Goal: Information Seeking & Learning: Learn about a topic

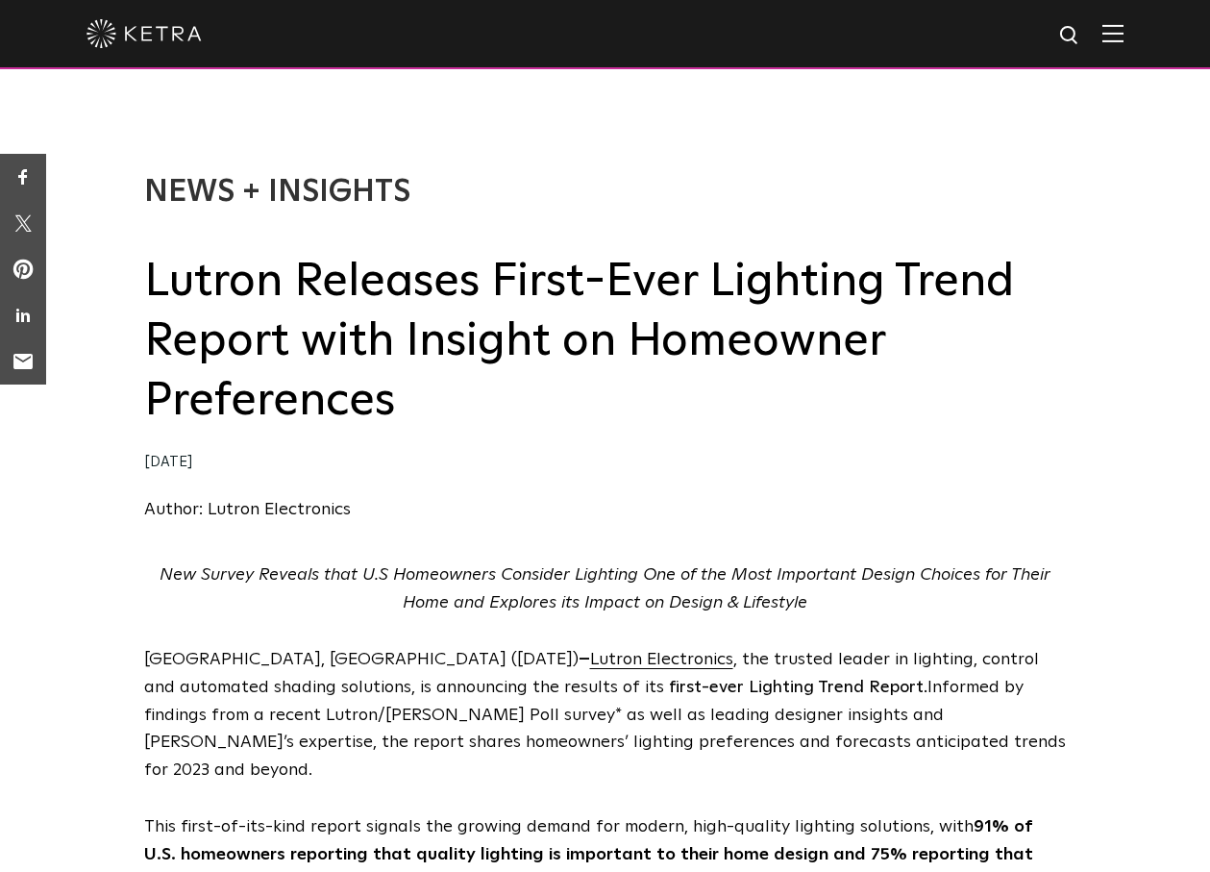
click at [165, 290] on h2 "Lutron Releases First-Ever Lighting Trend Report with Insight on Homeowner Pref…" at bounding box center [605, 342] width 922 height 180
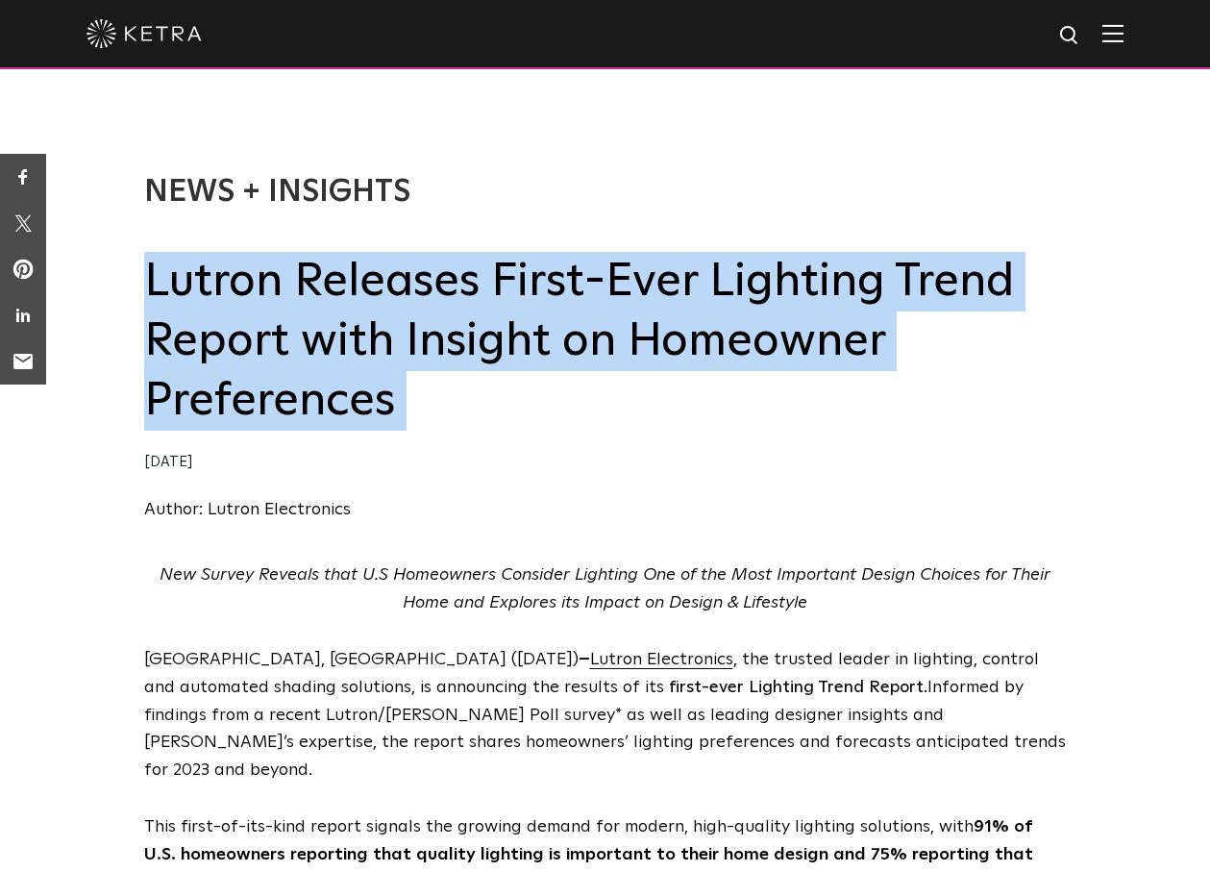
drag, startPoint x: 165, startPoint y: 290, endPoint x: 165, endPoint y: 356, distance: 65.3
click at [165, 307] on h2 "Lutron Releases First-Ever Lighting Trend Report with Insight on Homeowner Pref…" at bounding box center [605, 342] width 922 height 180
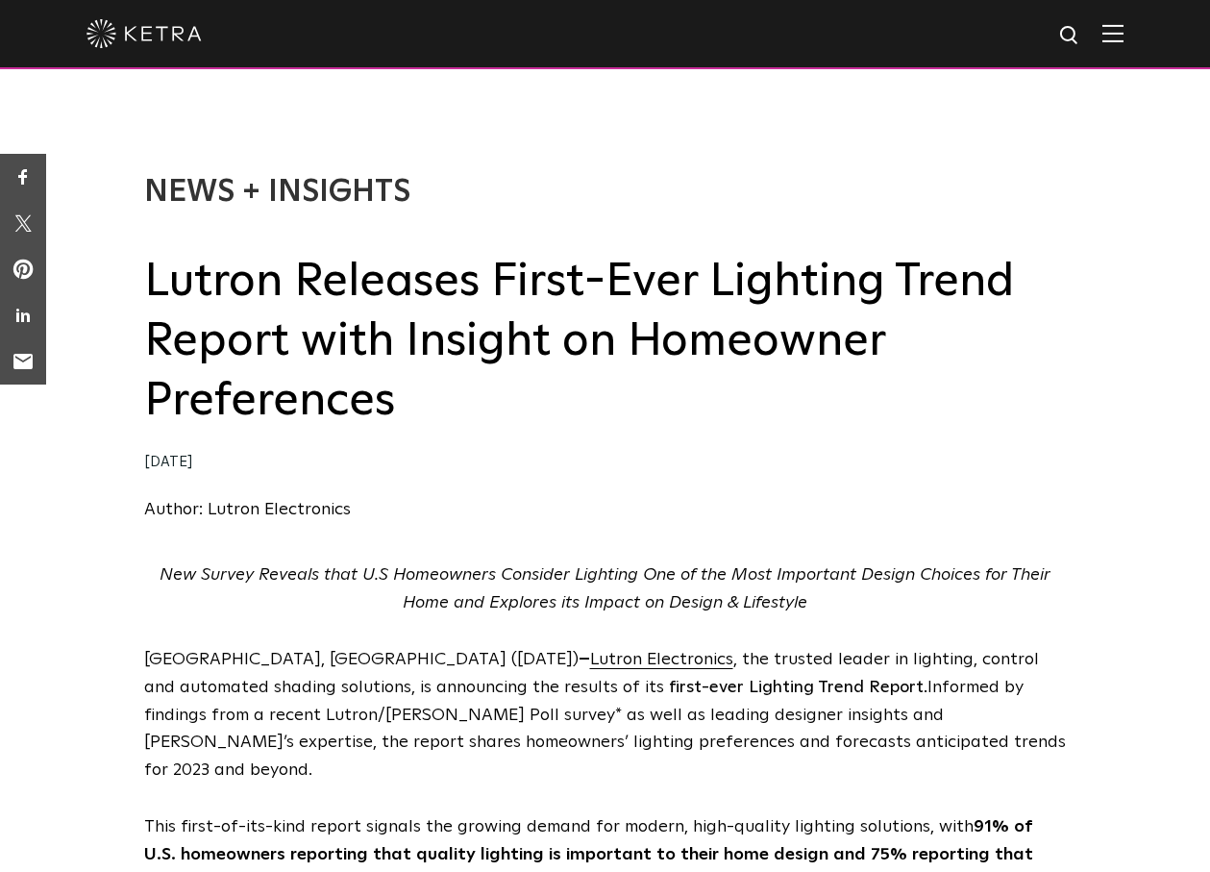
click at [198, 460] on div "04/19/2023" at bounding box center [605, 463] width 922 height 28
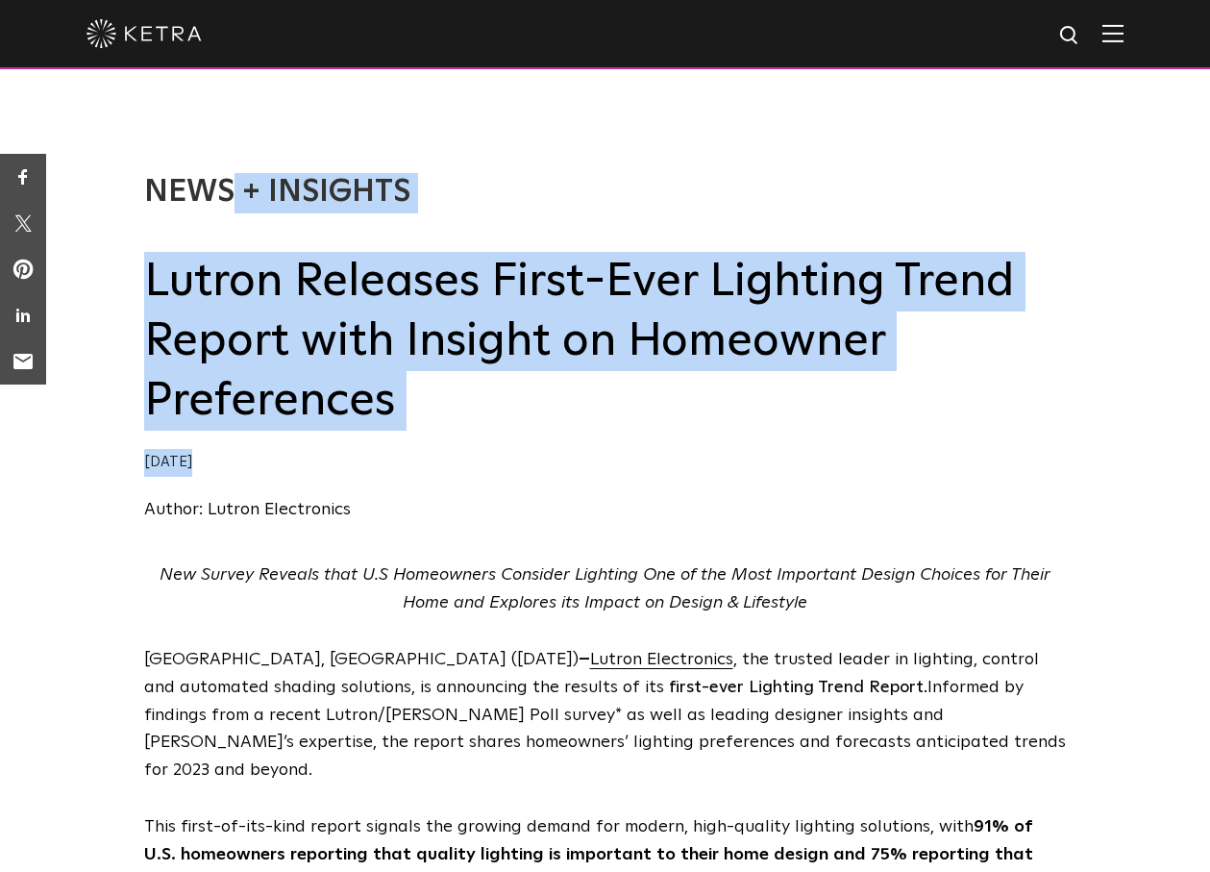
drag, startPoint x: 198, startPoint y: 460, endPoint x: 224, endPoint y: 160, distance: 300.9
click at [224, 160] on div "News + Insights Lutron Releases First-Ever Lighting Trend Report with Insight o…" at bounding box center [605, 328] width 922 height 465
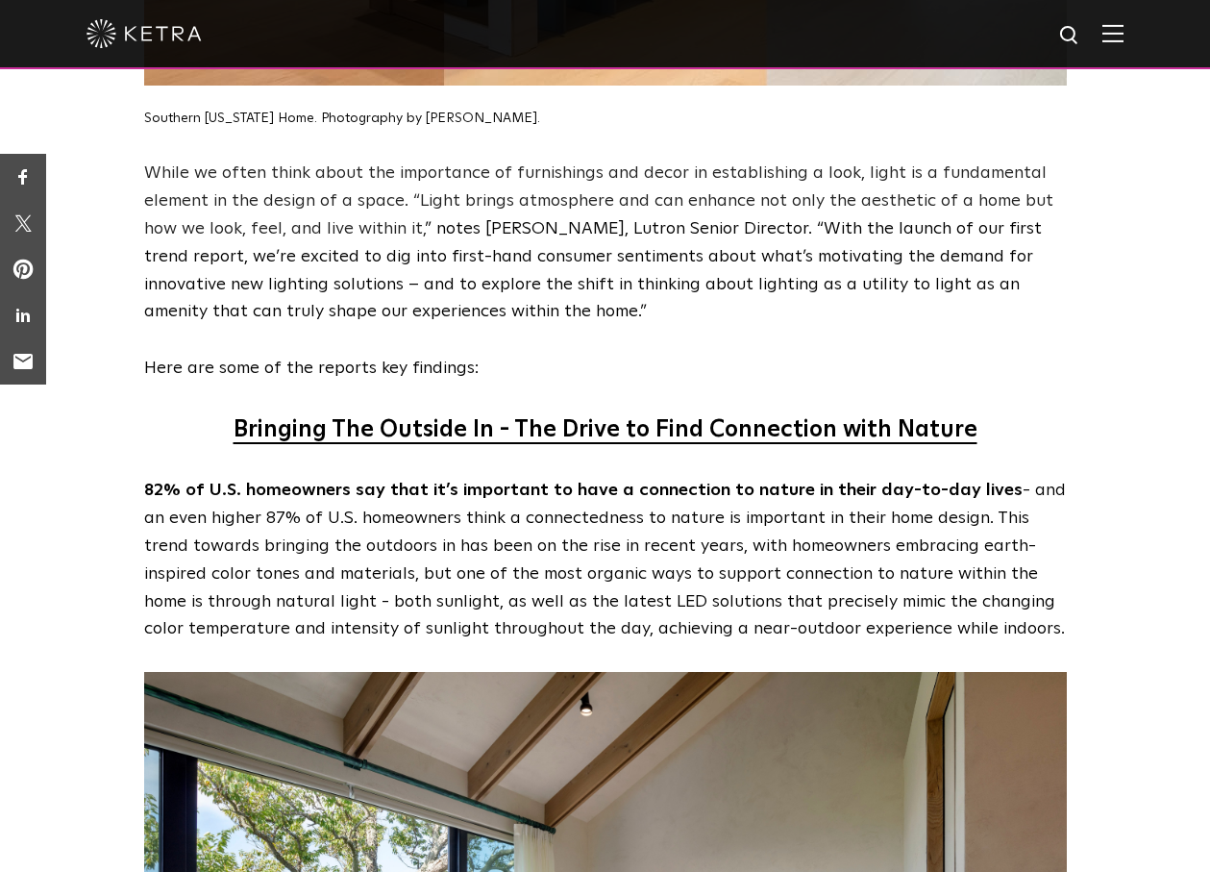
scroll to position [1544, 0]
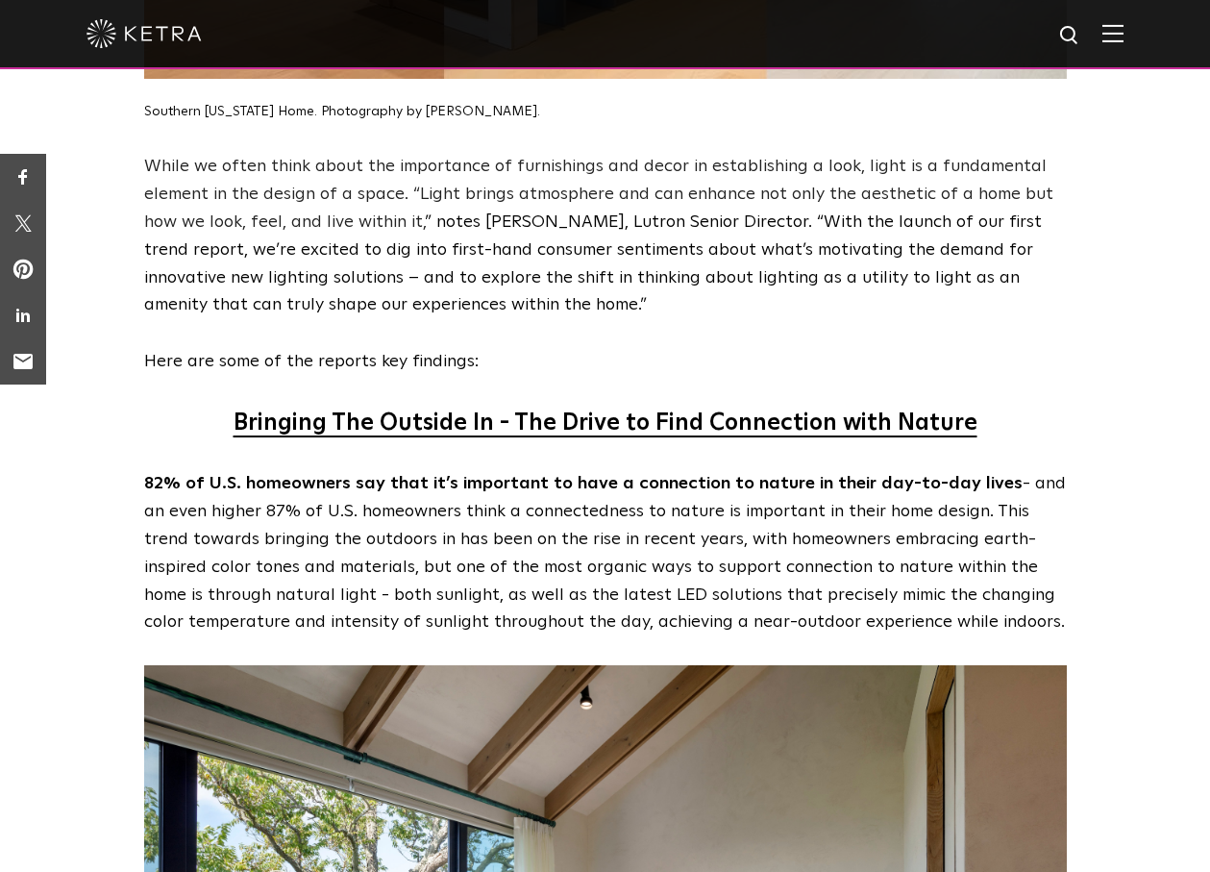
click at [224, 160] on span "While we often think about the importance of furnishings and decor in establish…" at bounding box center [598, 194] width 909 height 73
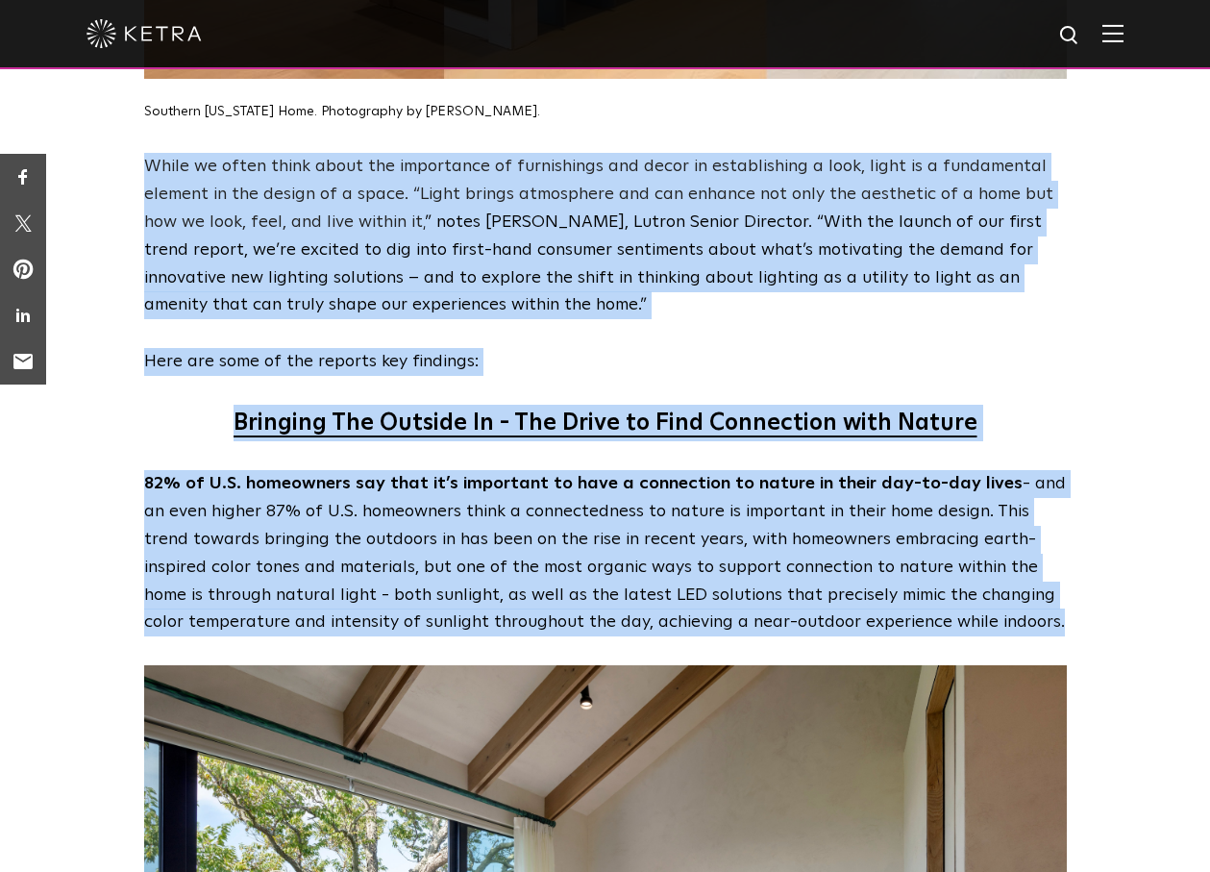
drag, startPoint x: 224, startPoint y: 160, endPoint x: 151, endPoint y: 508, distance: 355.4
click at [187, 474] on p "82% of U.S. homeowners say that it’s important to have a connection to nature i…" at bounding box center [605, 553] width 922 height 166
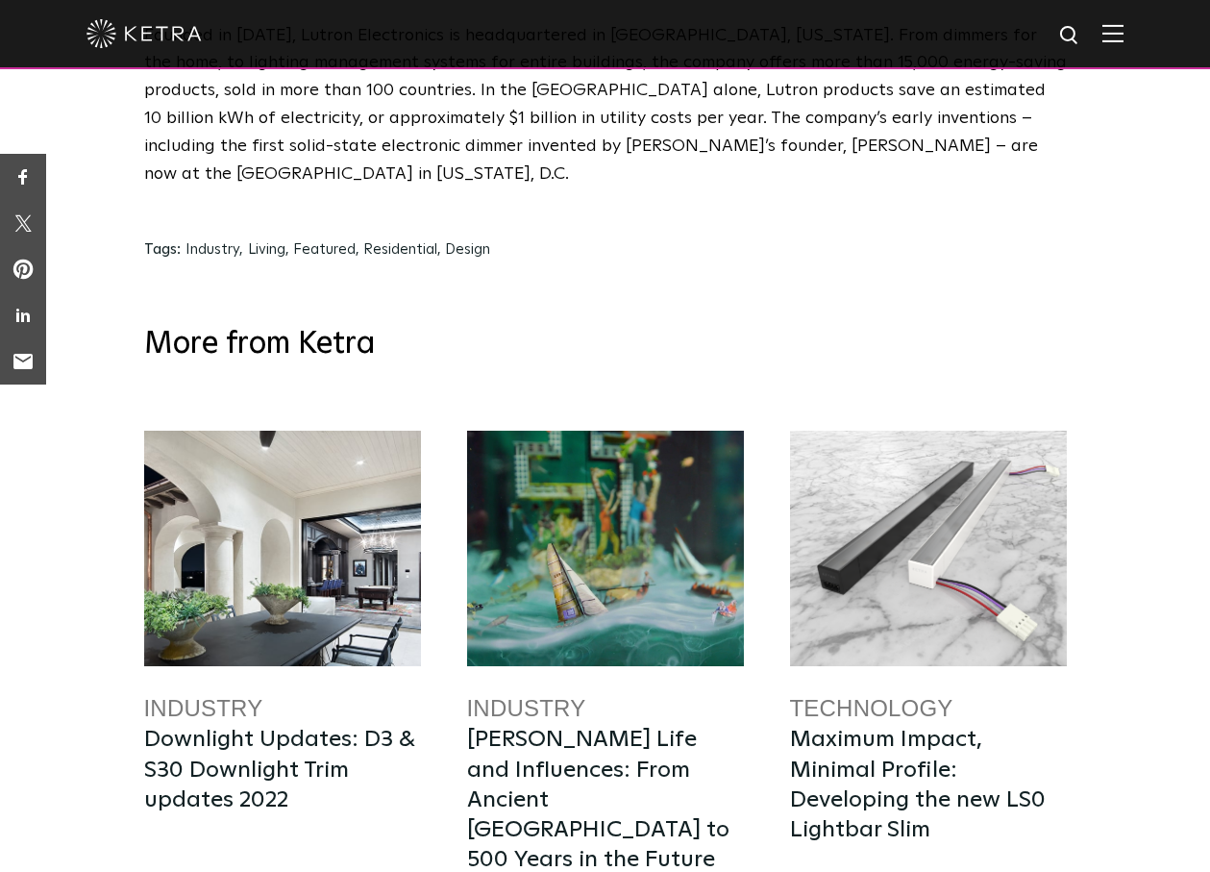
scroll to position [9579, 0]
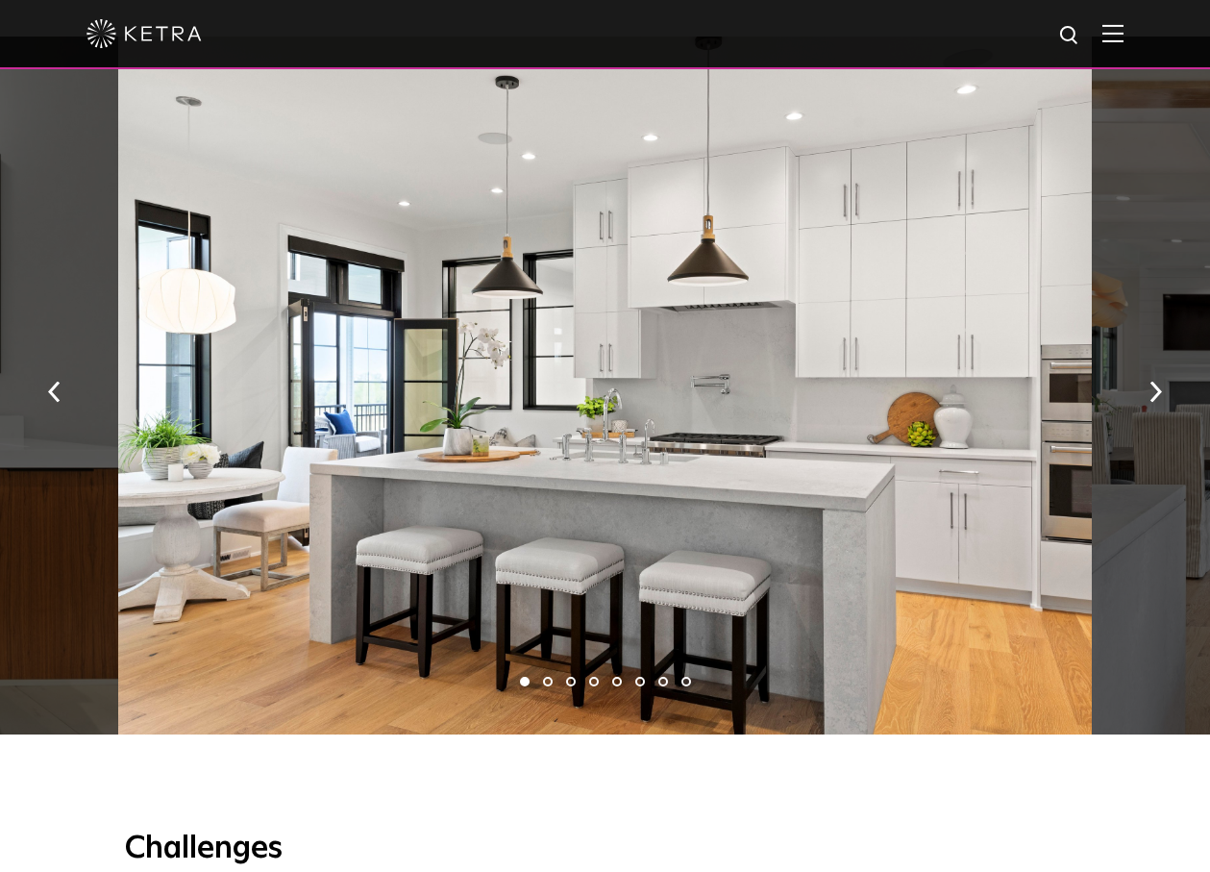
scroll to position [837, 0]
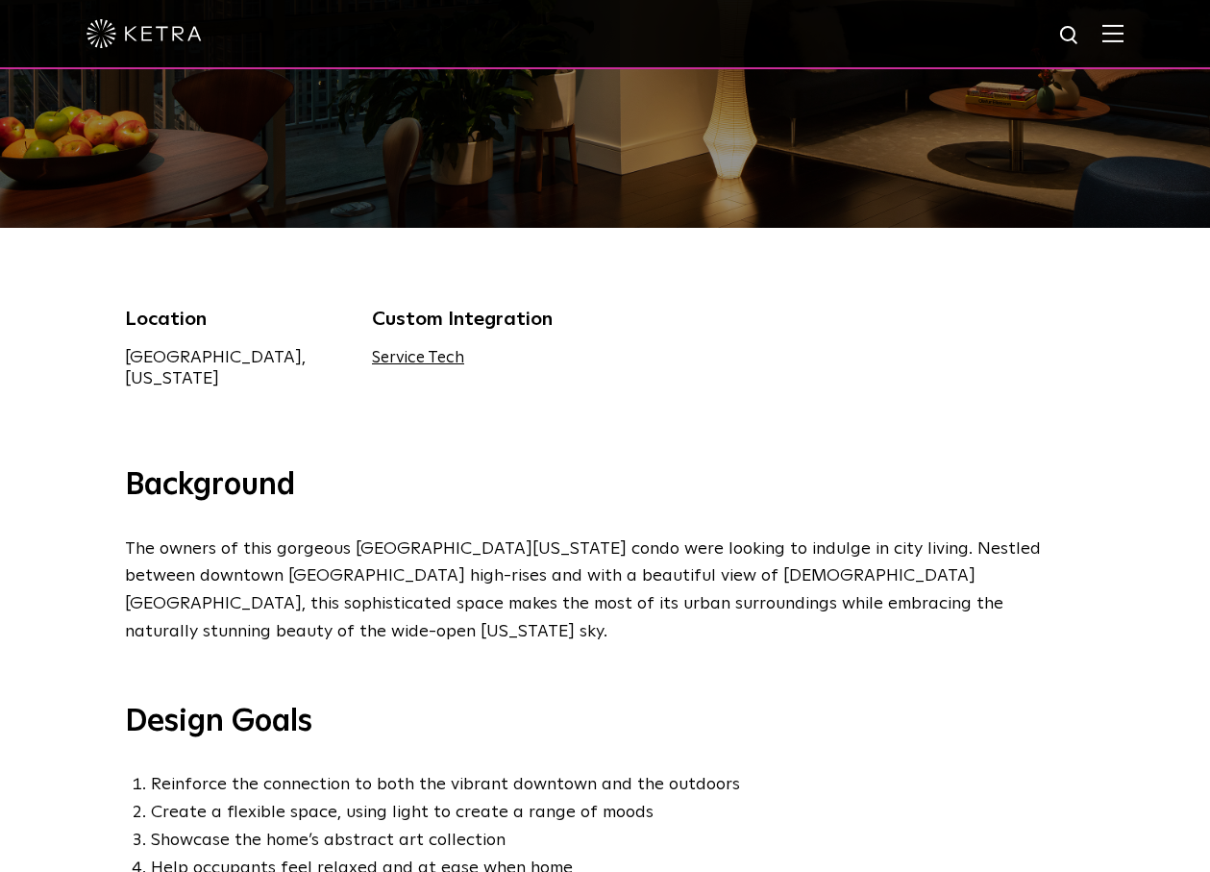
scroll to position [403, 0]
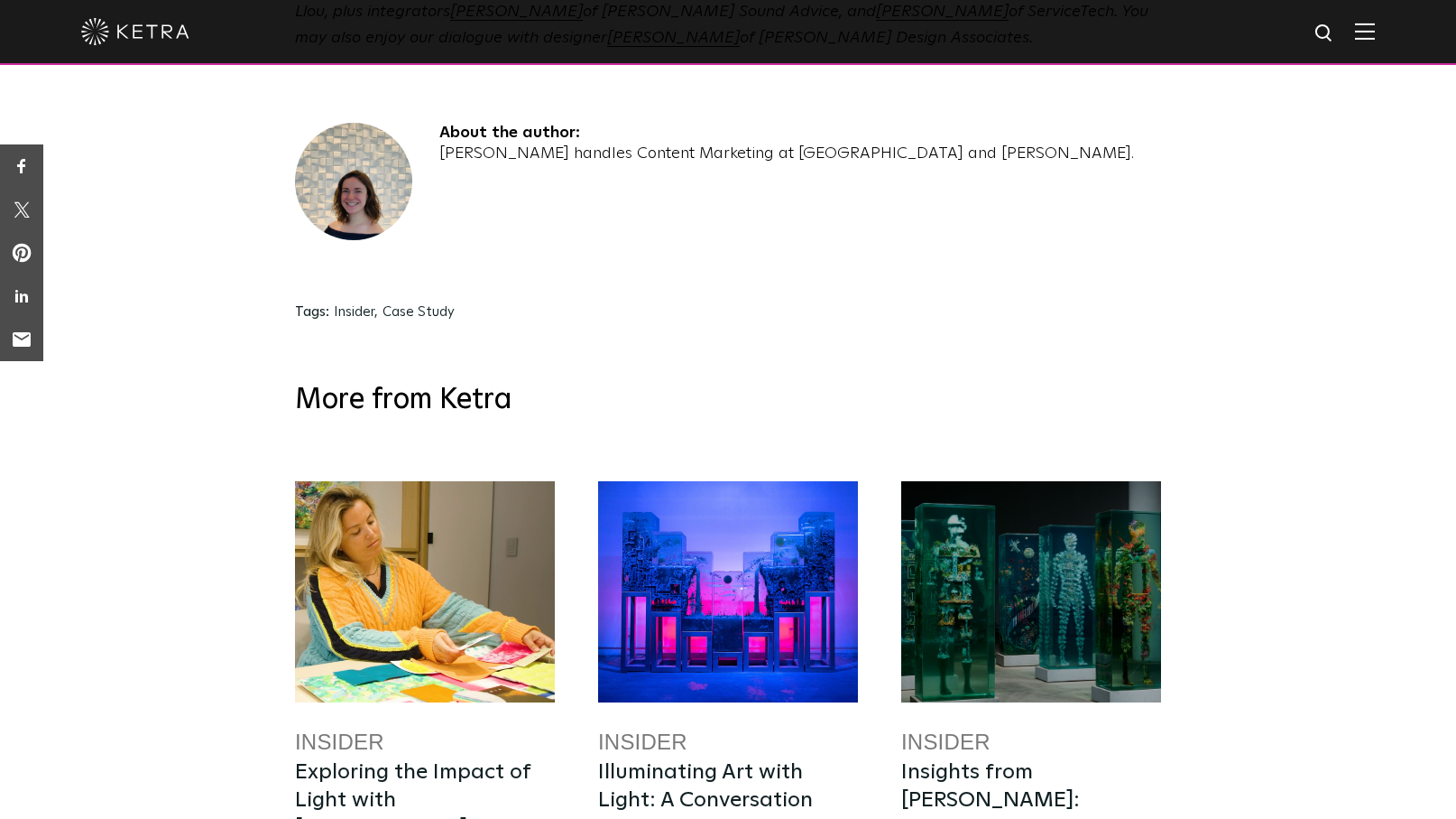
scroll to position [5313, 0]
